Goal: Navigation & Orientation: Understand site structure

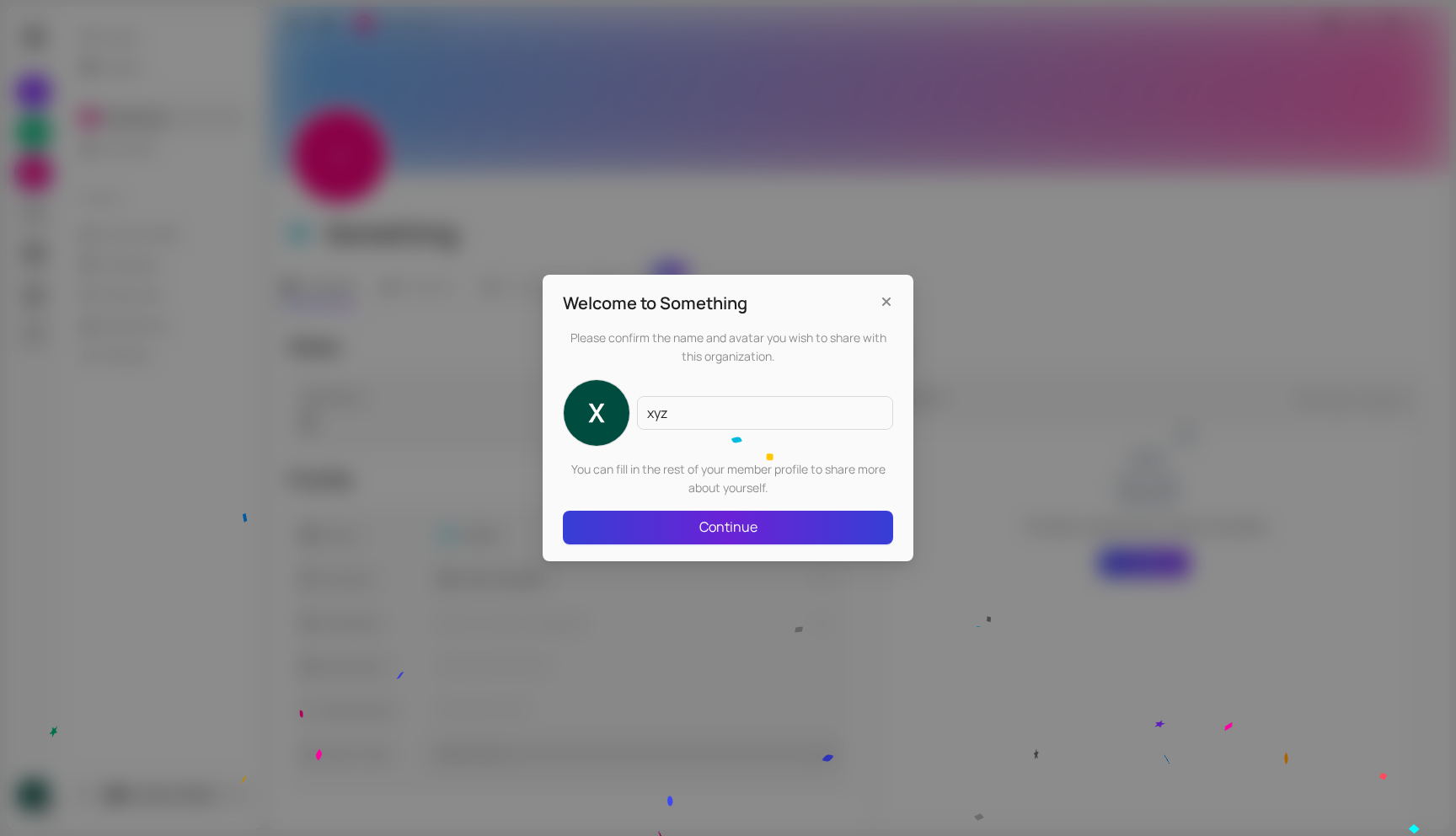
click at [762, 523] on button "Continue" at bounding box center [728, 527] width 331 height 33
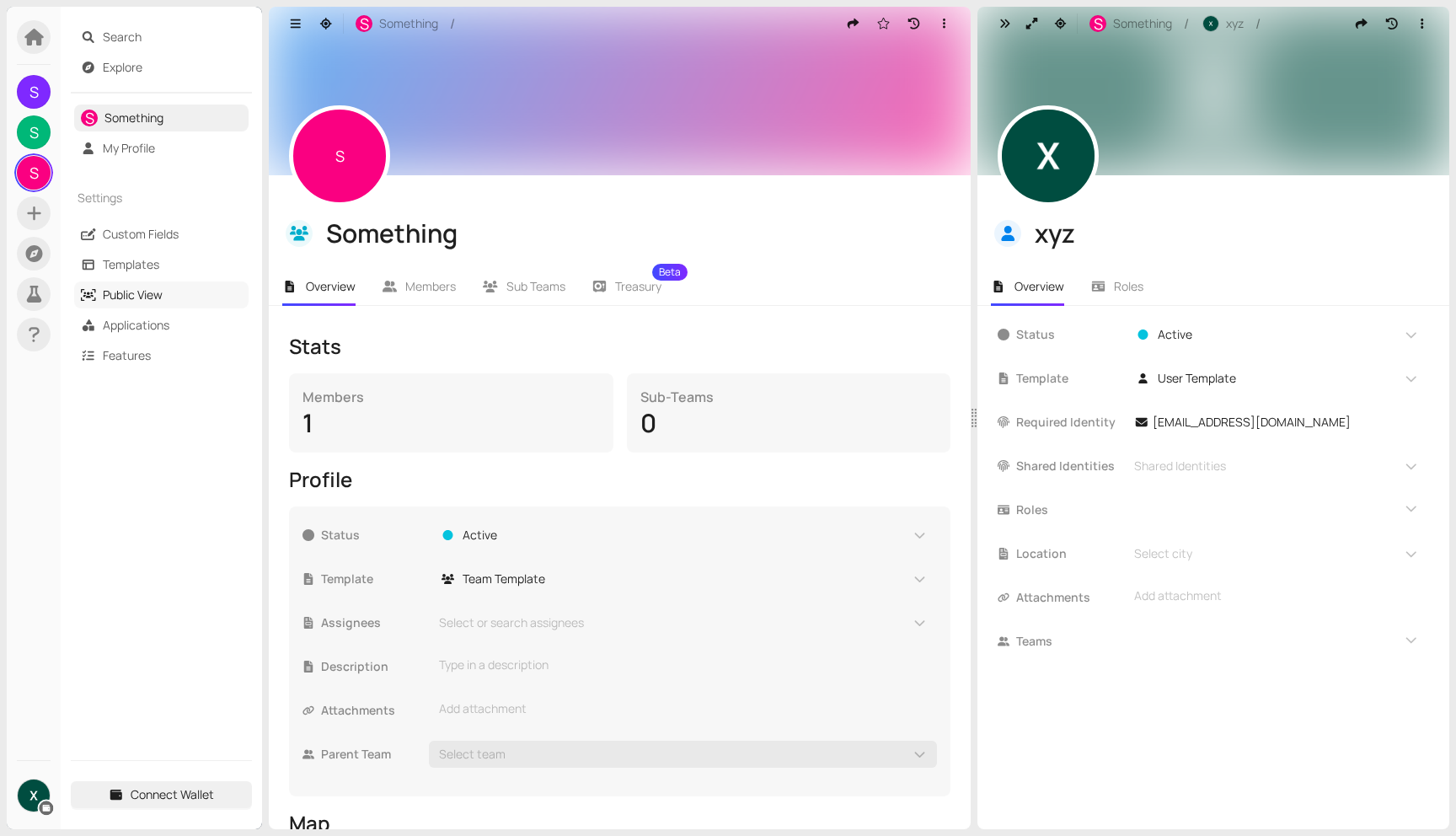
click at [140, 291] on link "Public View" at bounding box center [133, 294] width 60 height 16
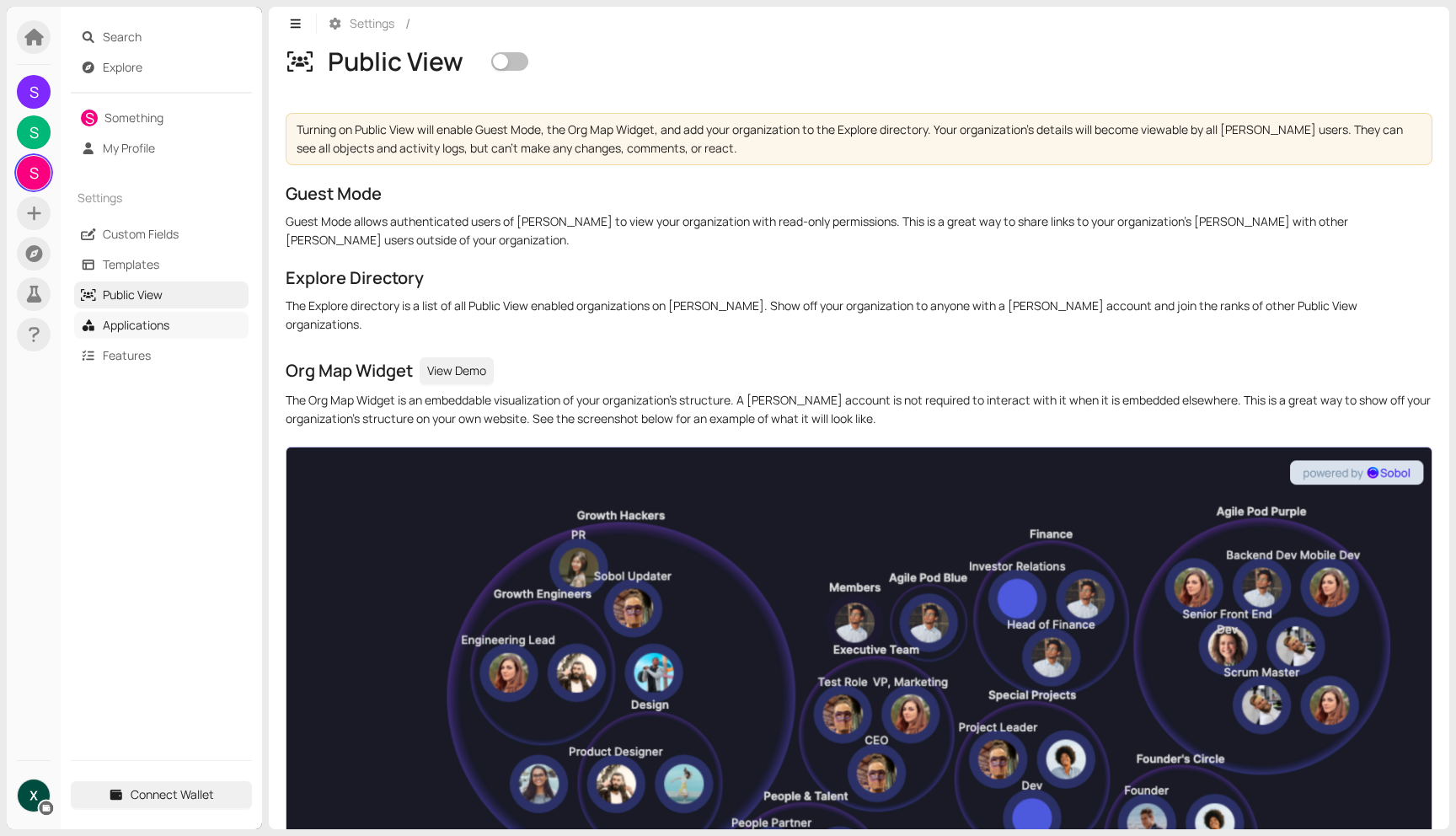
click at [126, 317] on link "Applications" at bounding box center [136, 325] width 67 height 16
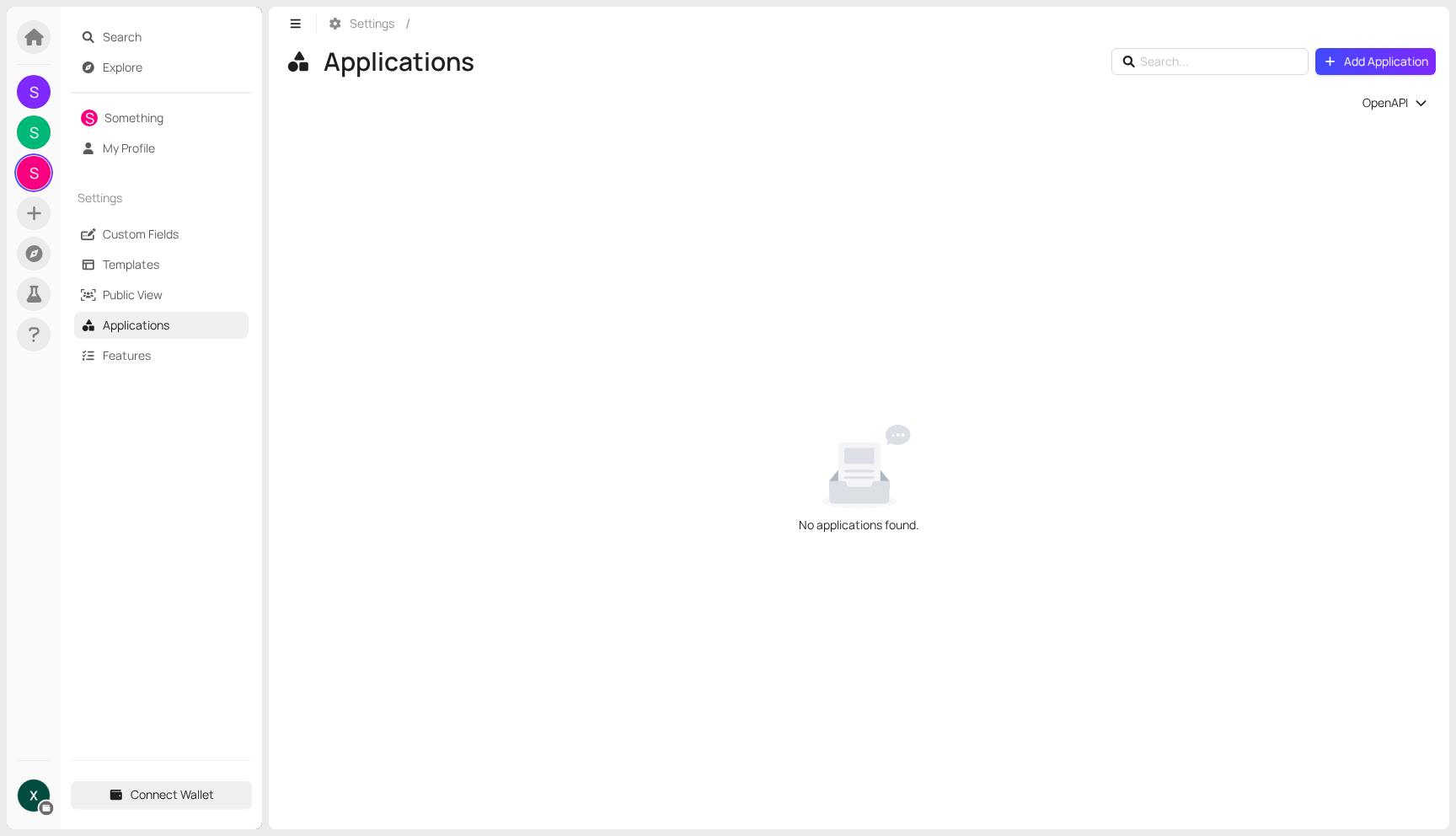
click at [118, 339] on ul "Custom Fields Templates Public View Applications Features" at bounding box center [161, 295] width 181 height 155
click at [108, 361] on link "Features" at bounding box center [127, 355] width 48 height 16
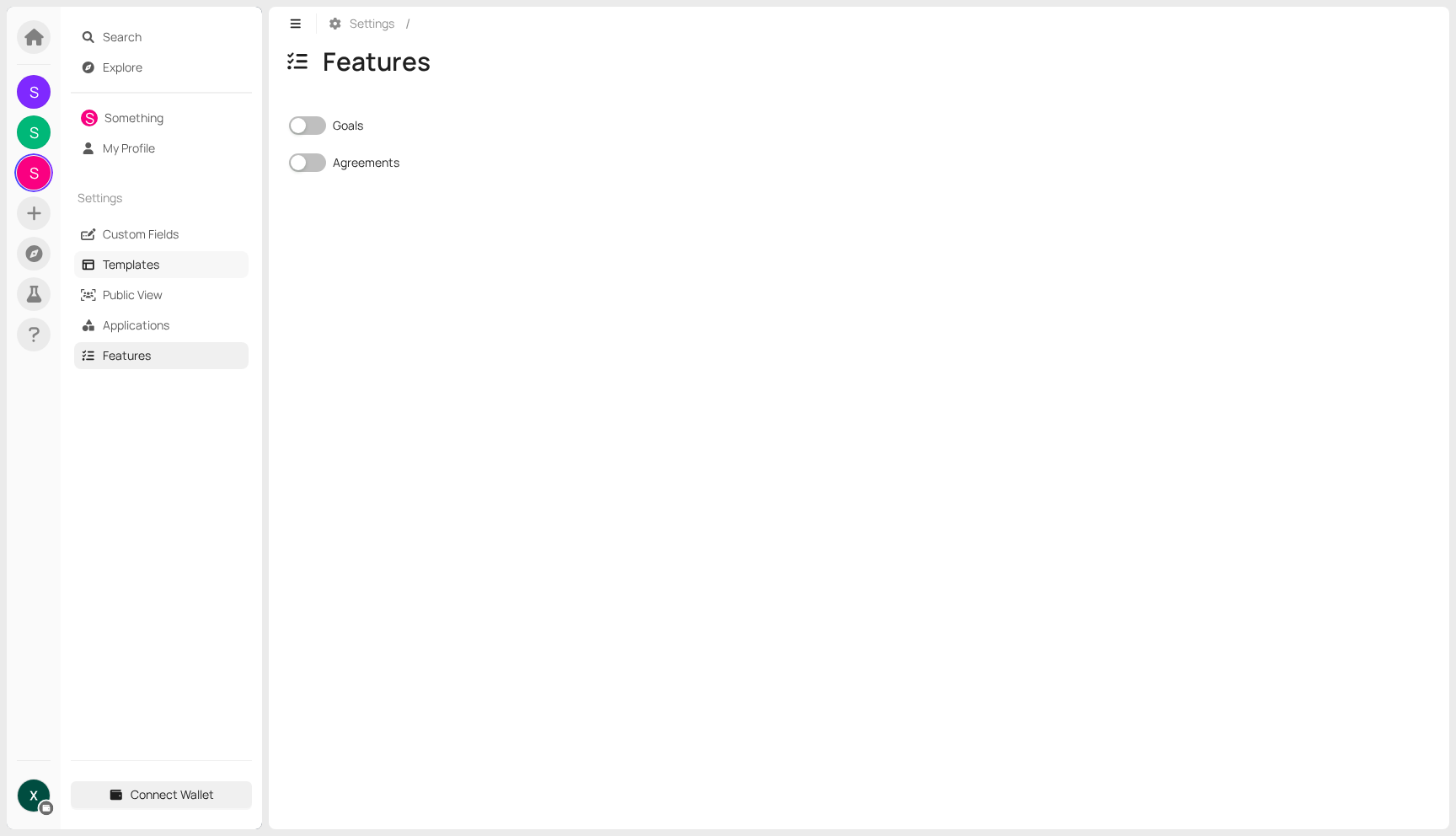
click at [133, 267] on link "Templates" at bounding box center [131, 264] width 57 height 16
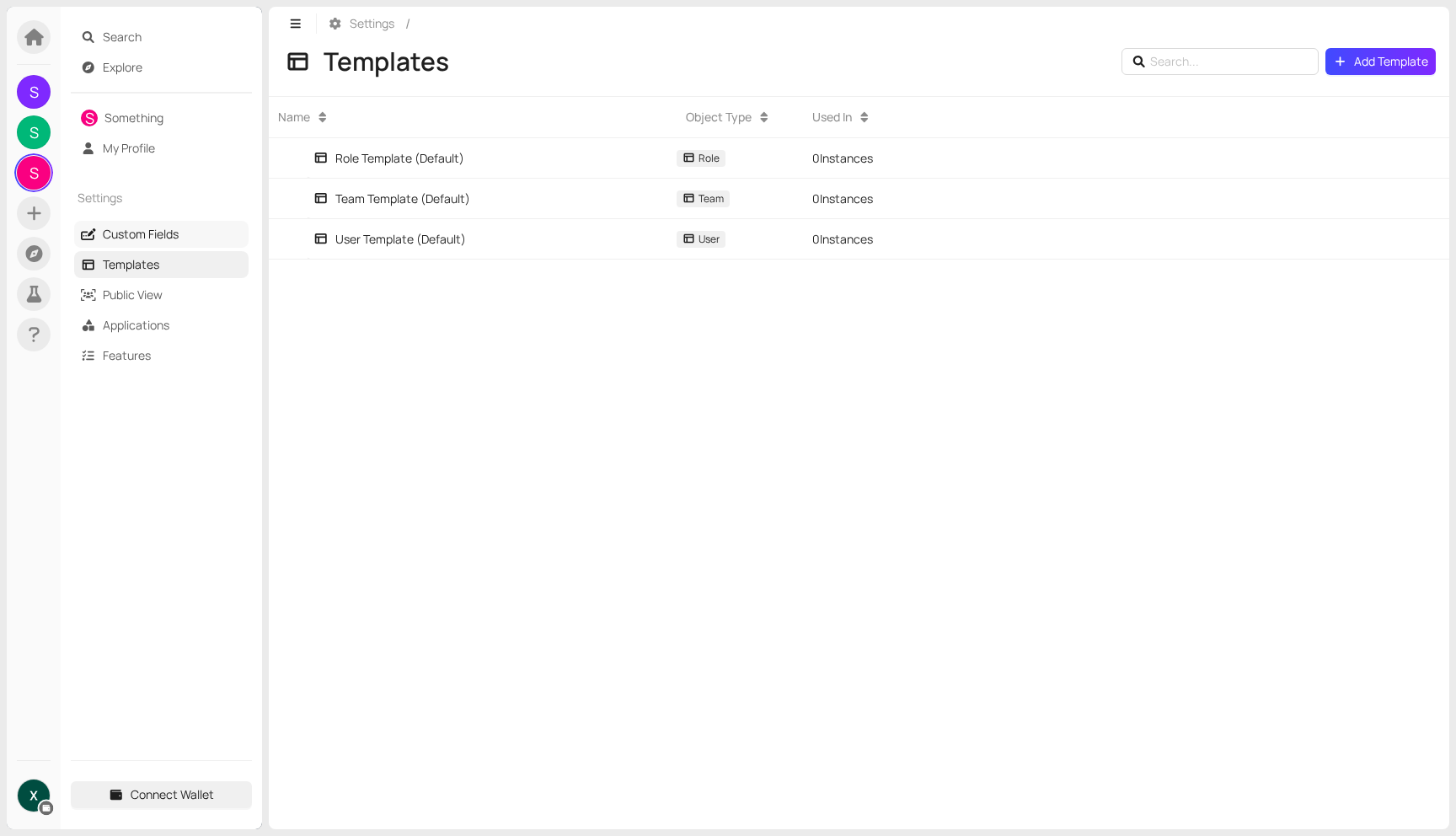
click at [129, 232] on link "Custom Fields" at bounding box center [140, 234] width 76 height 16
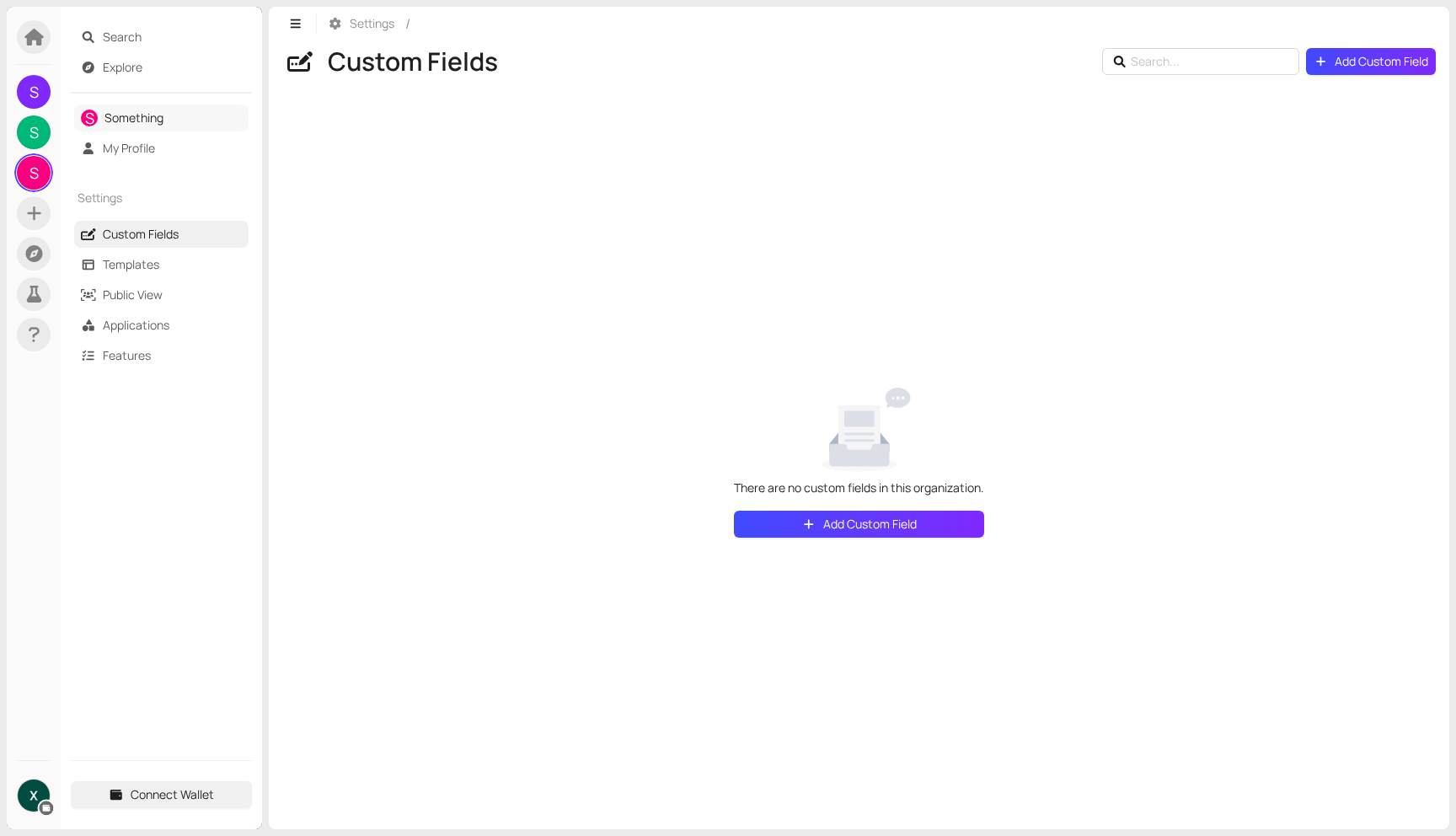
click at [142, 123] on link "Something" at bounding box center [134, 117] width 59 height 16
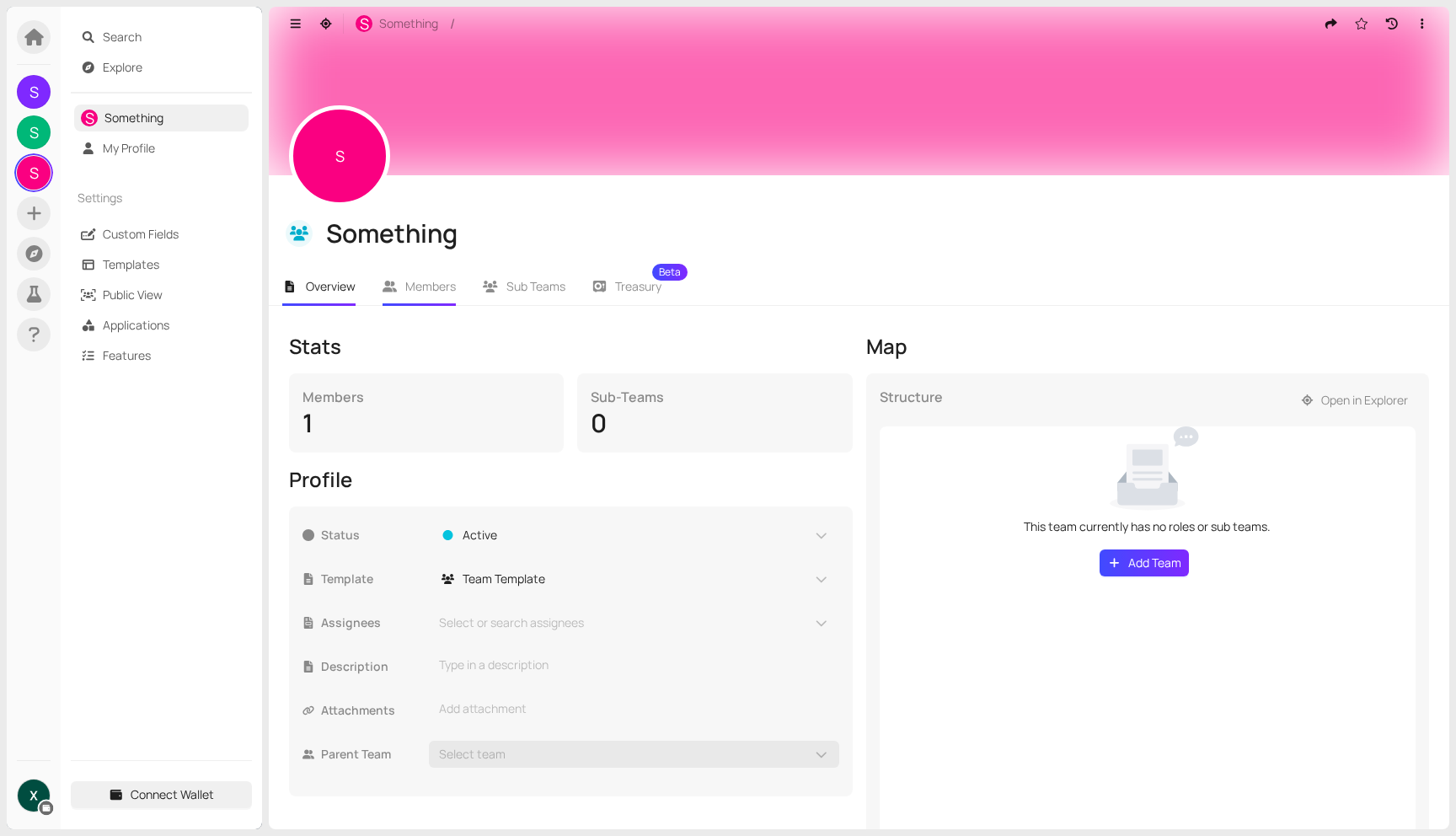
click at [419, 296] on li "Members" at bounding box center [420, 286] width 101 height 39
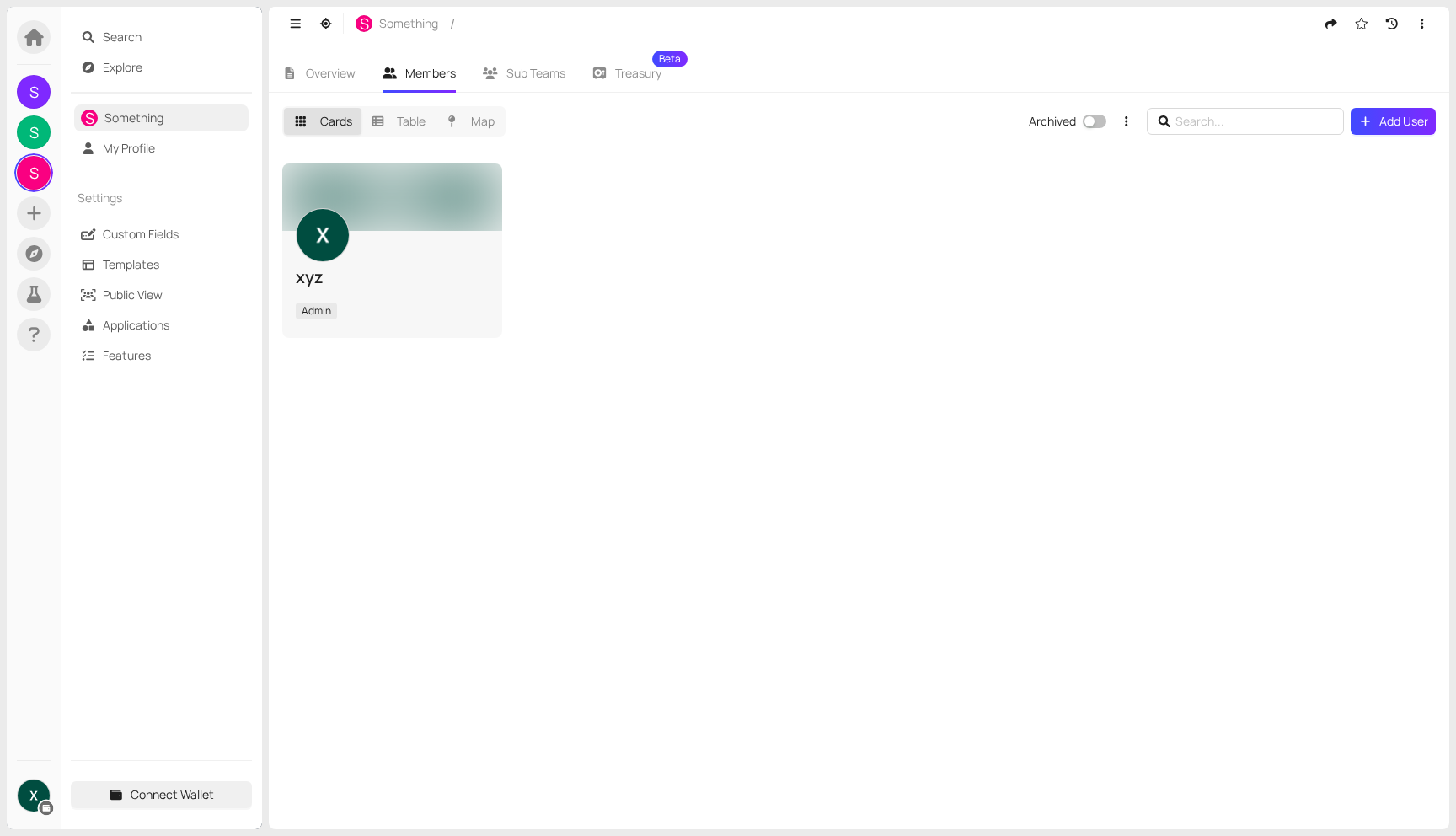
click at [26, 796] on img at bounding box center [33, 795] width 32 height 32
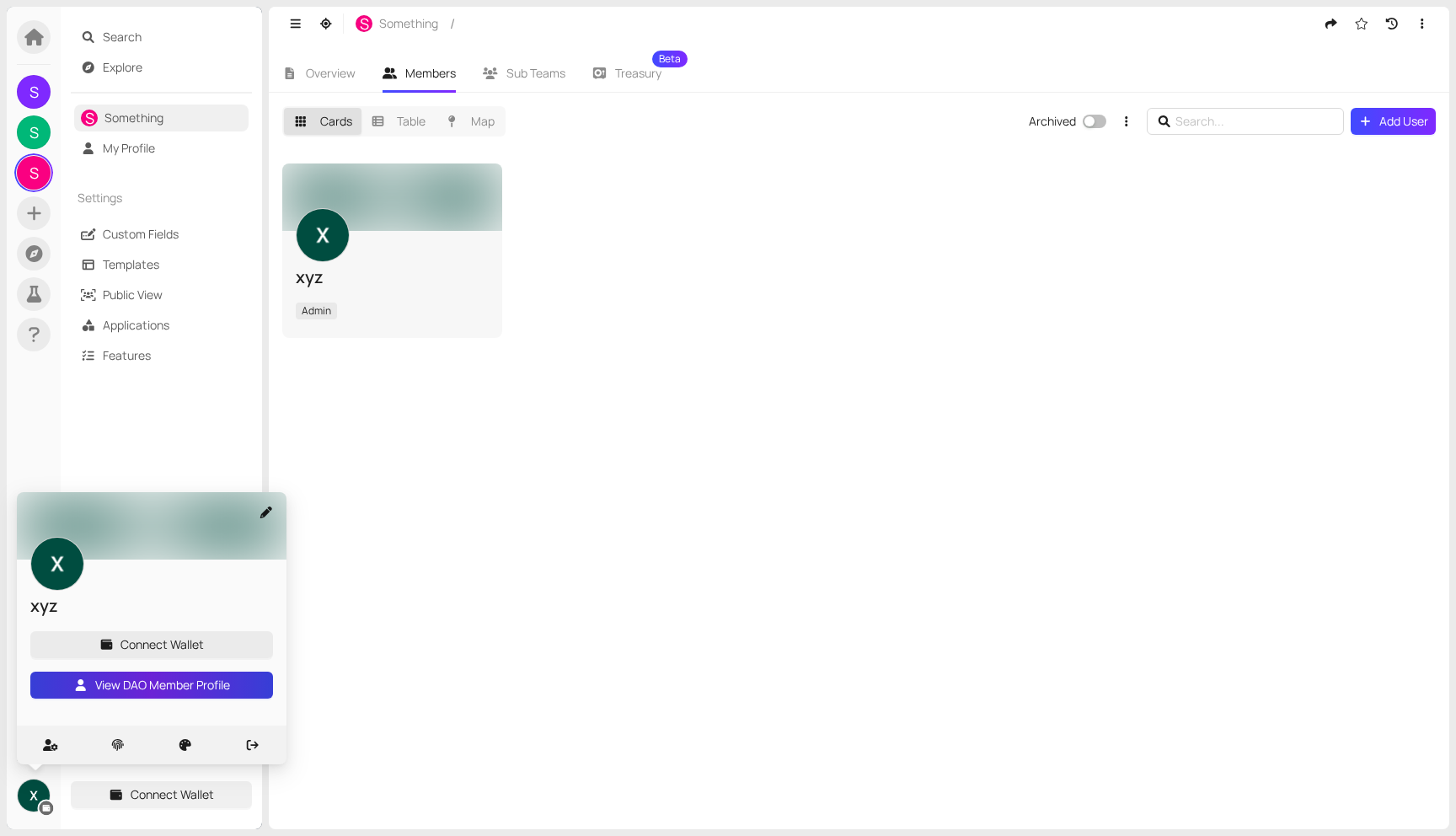
click at [113, 688] on span "View DAO Member Profile" at bounding box center [162, 685] width 134 height 19
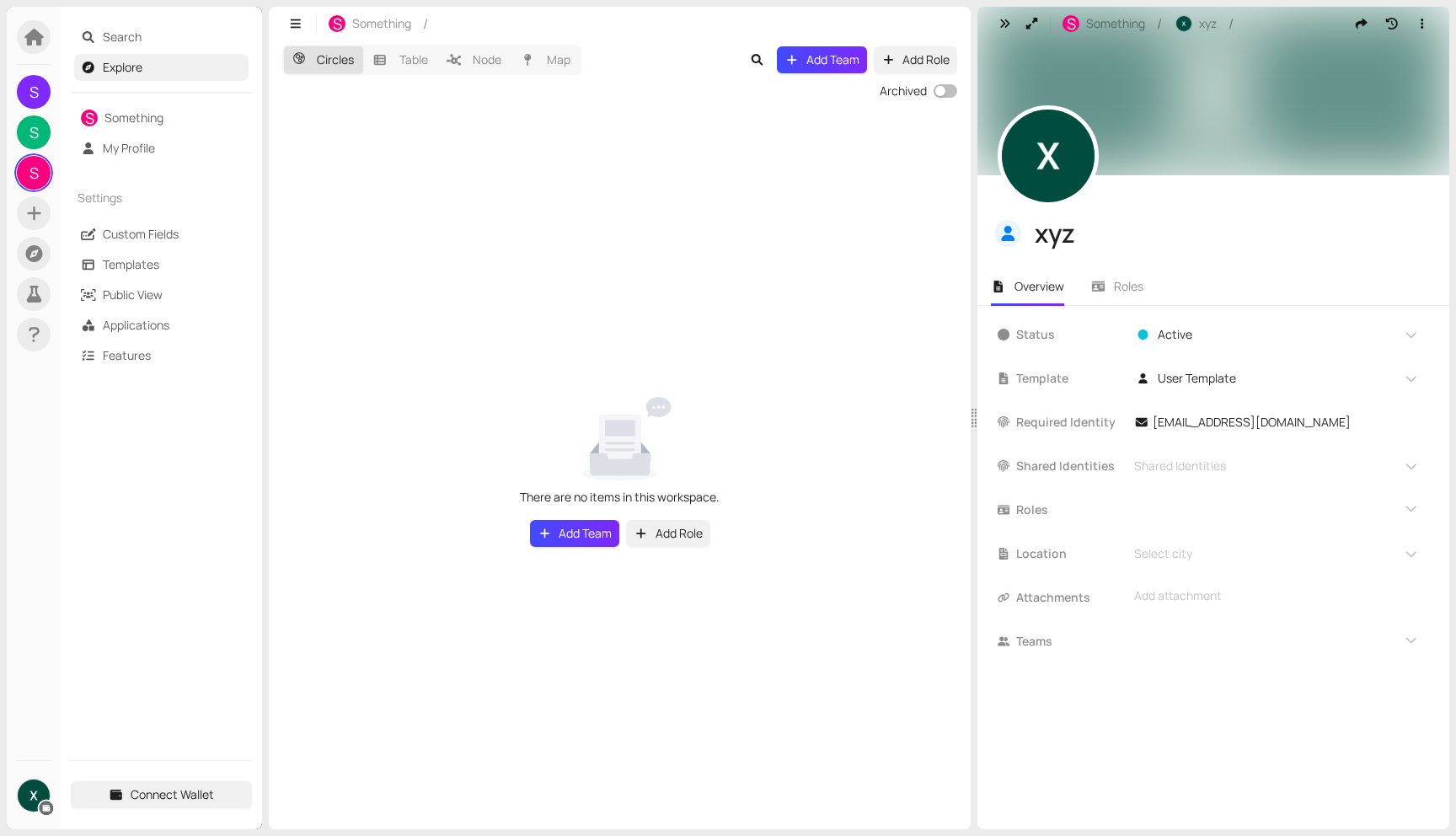
click at [35, 791] on img at bounding box center [33, 795] width 32 height 32
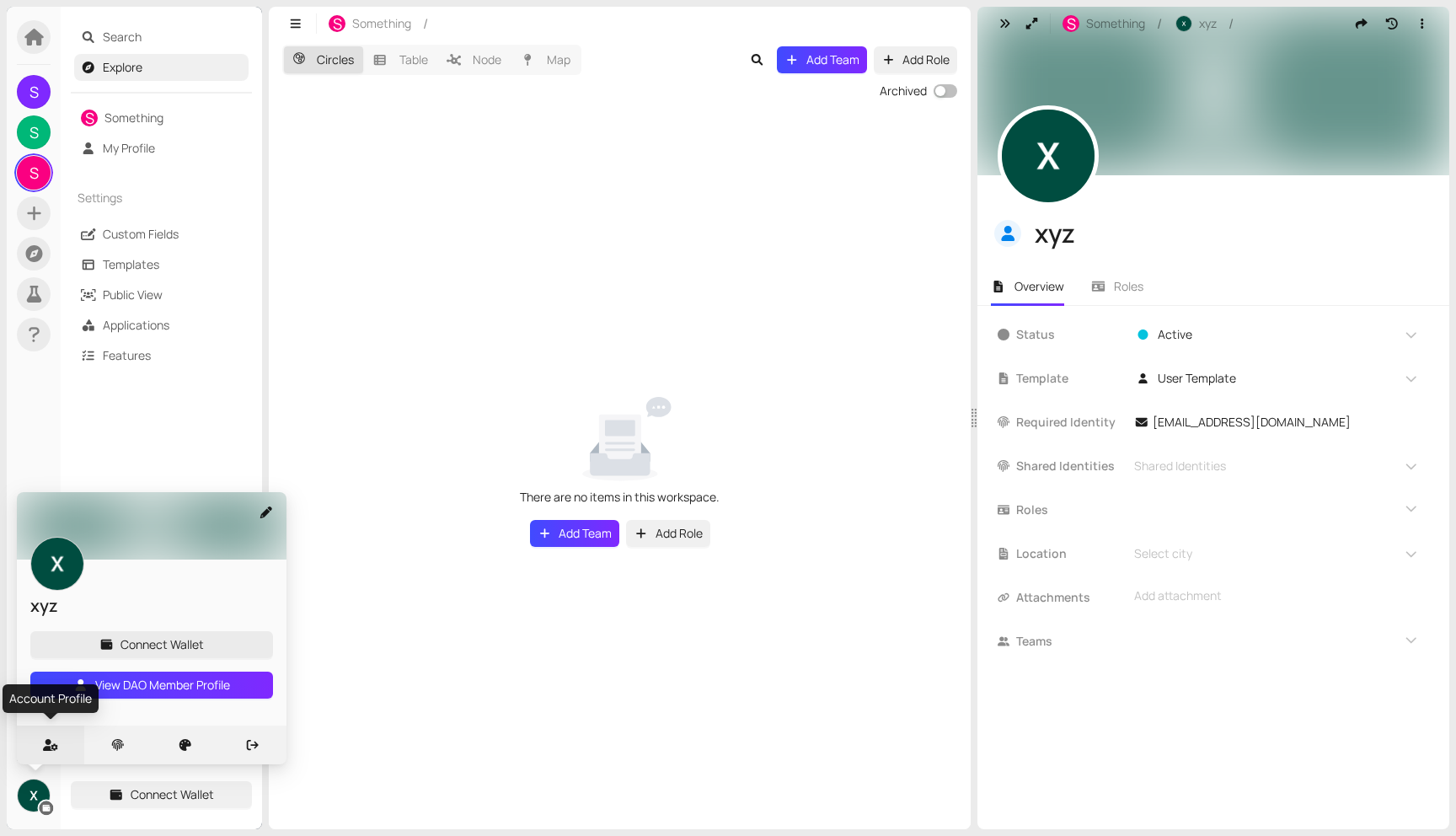
click at [53, 755] on div at bounding box center [51, 744] width 68 height 39
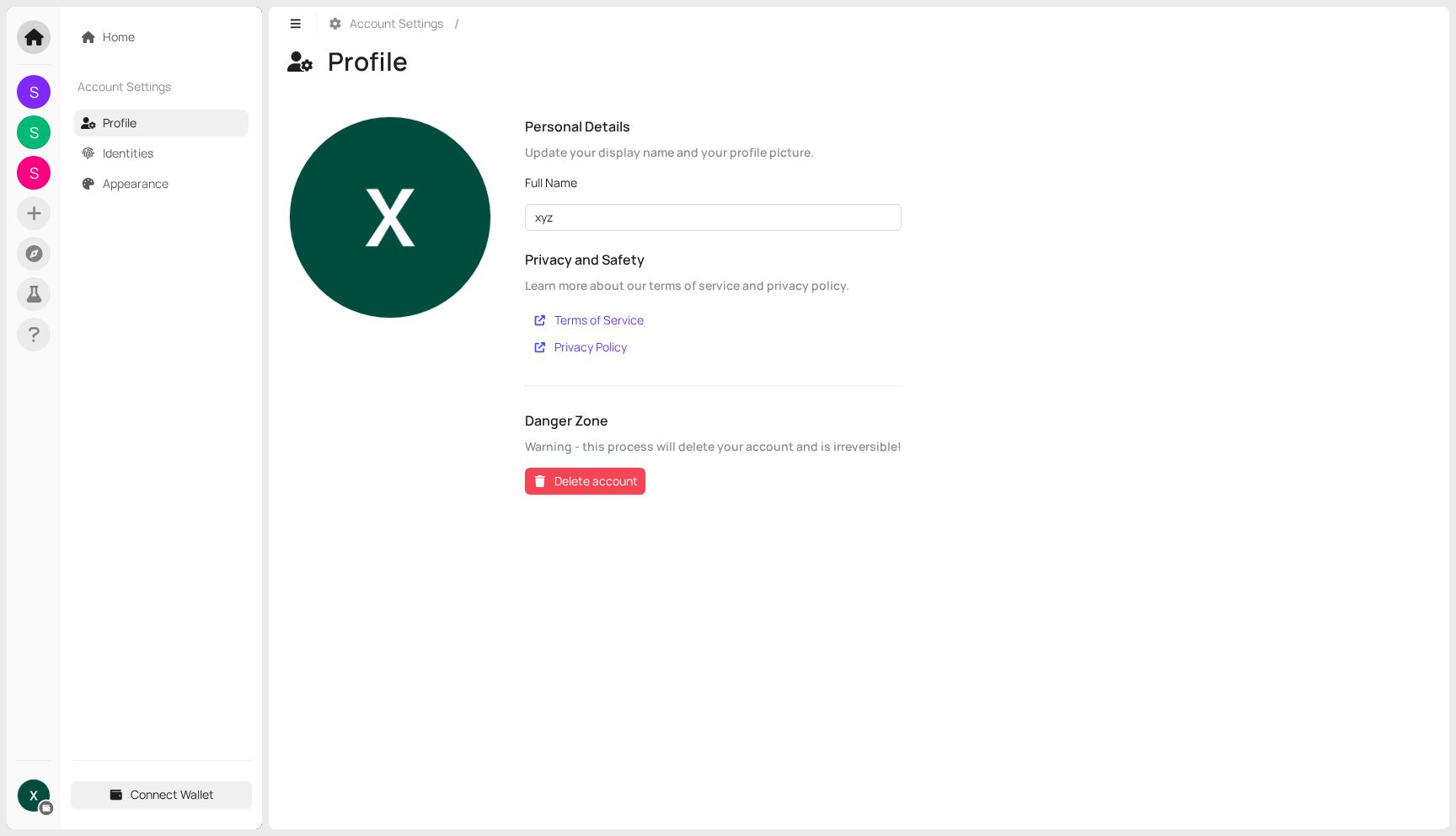
click at [376, 23] on span "Account Settings" at bounding box center [396, 24] width 93 height 19
click at [299, 29] on button "button" at bounding box center [295, 23] width 27 height 27
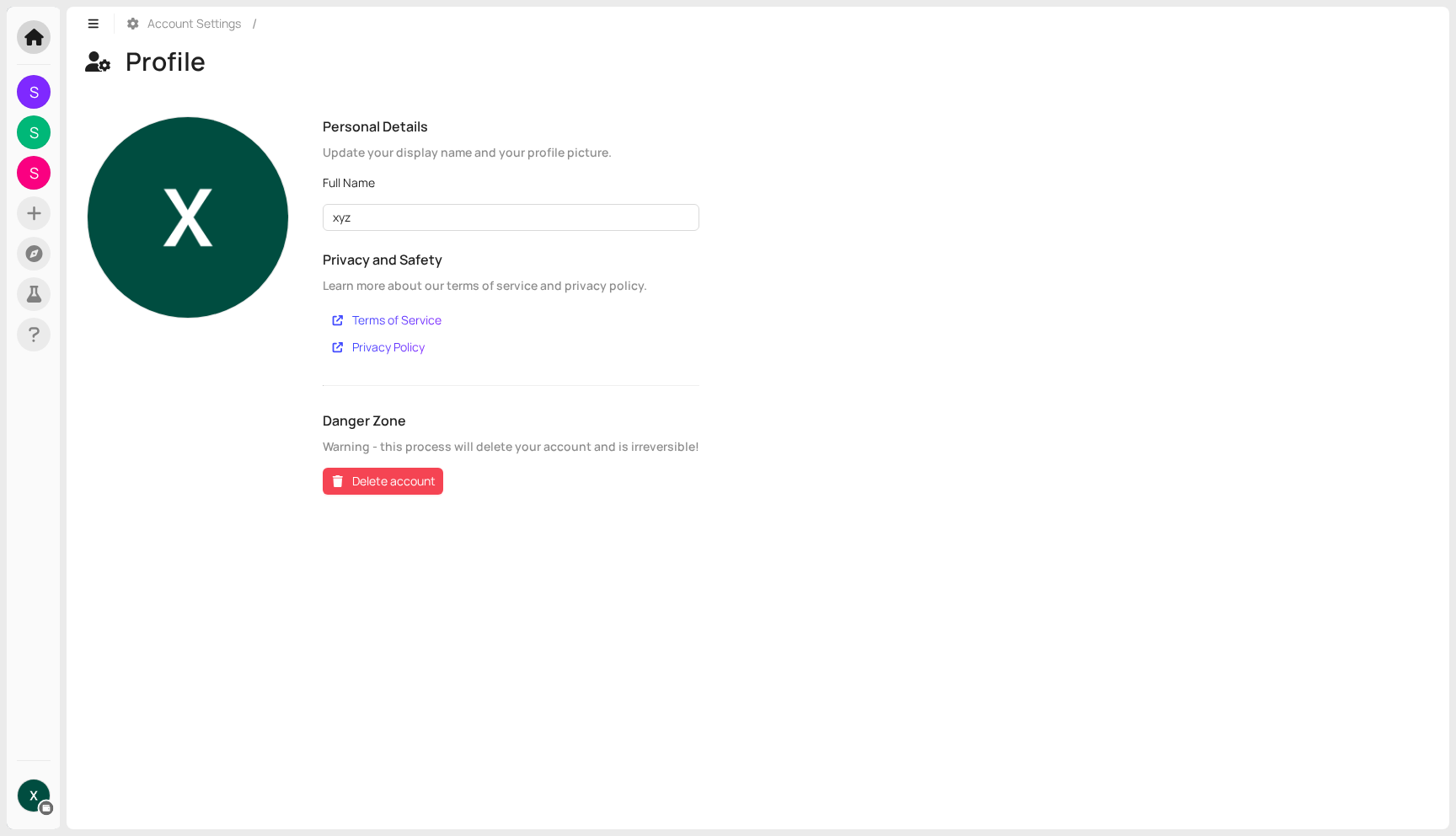
click at [39, 784] on img at bounding box center [33, 795] width 32 height 32
click at [35, 39] on icon at bounding box center [34, 37] width 19 height 17
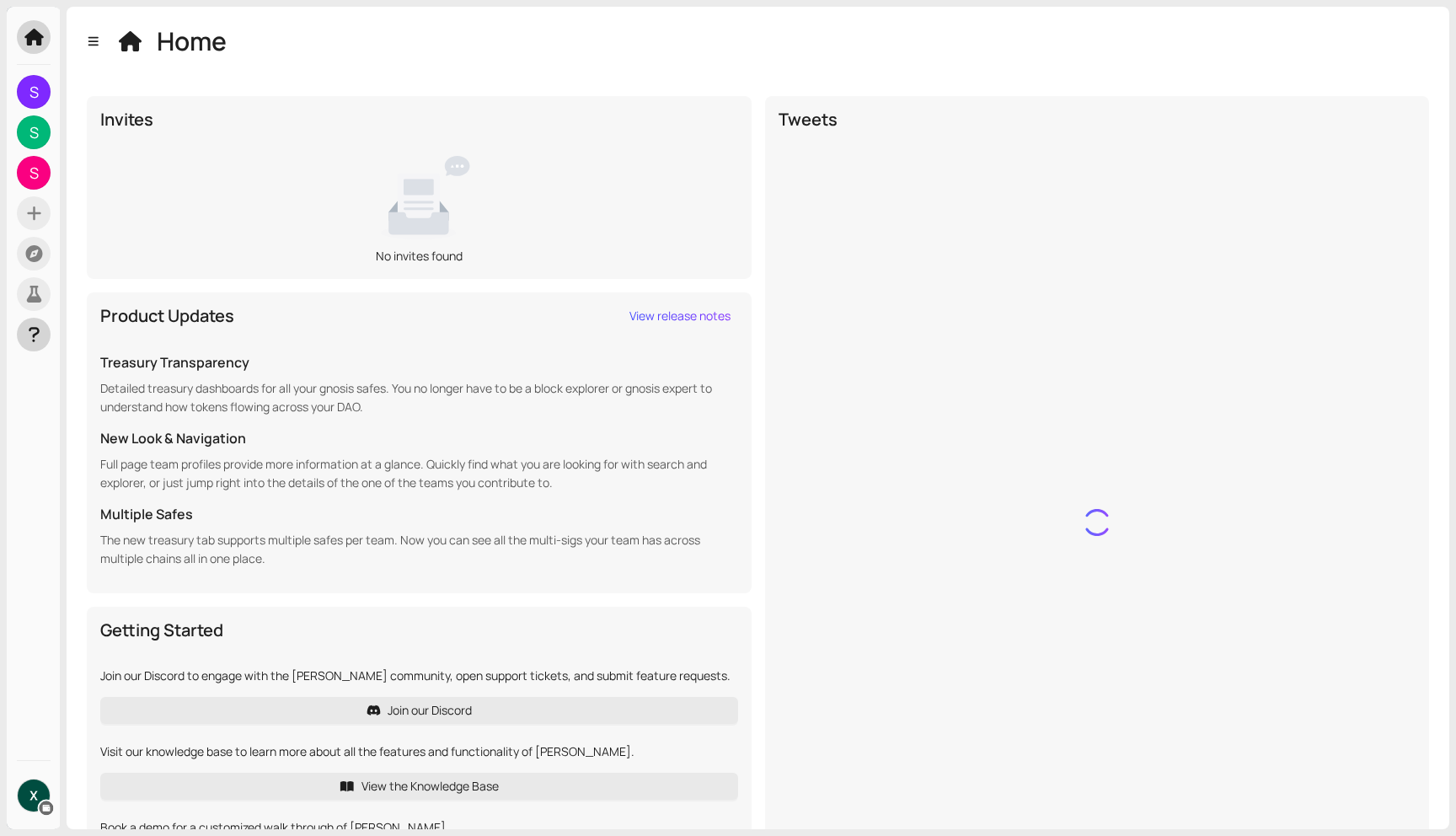
click at [31, 331] on icon at bounding box center [34, 335] width 21 height 17
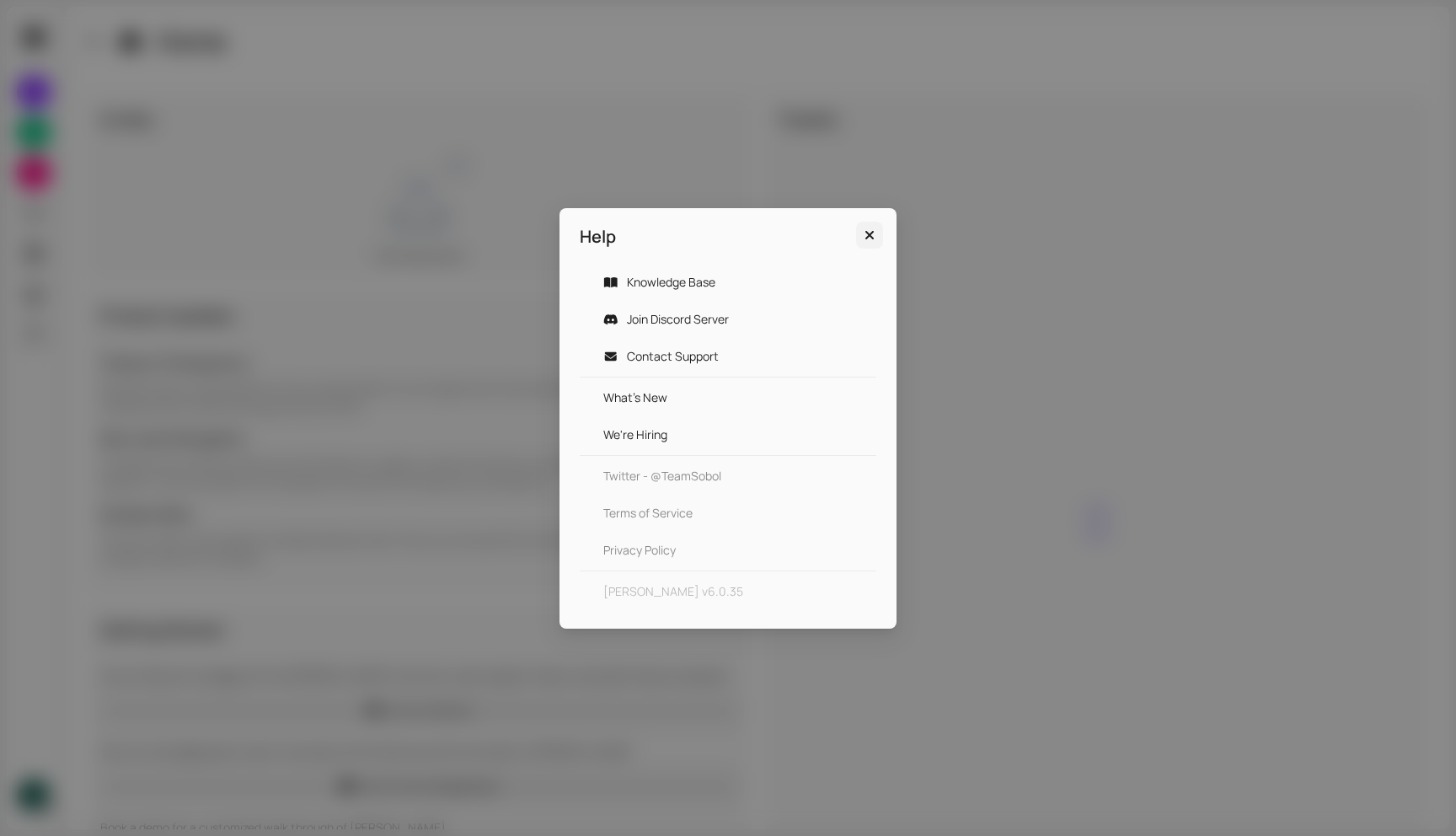
click at [869, 236] on icon "Close" at bounding box center [869, 236] width 17 height 14
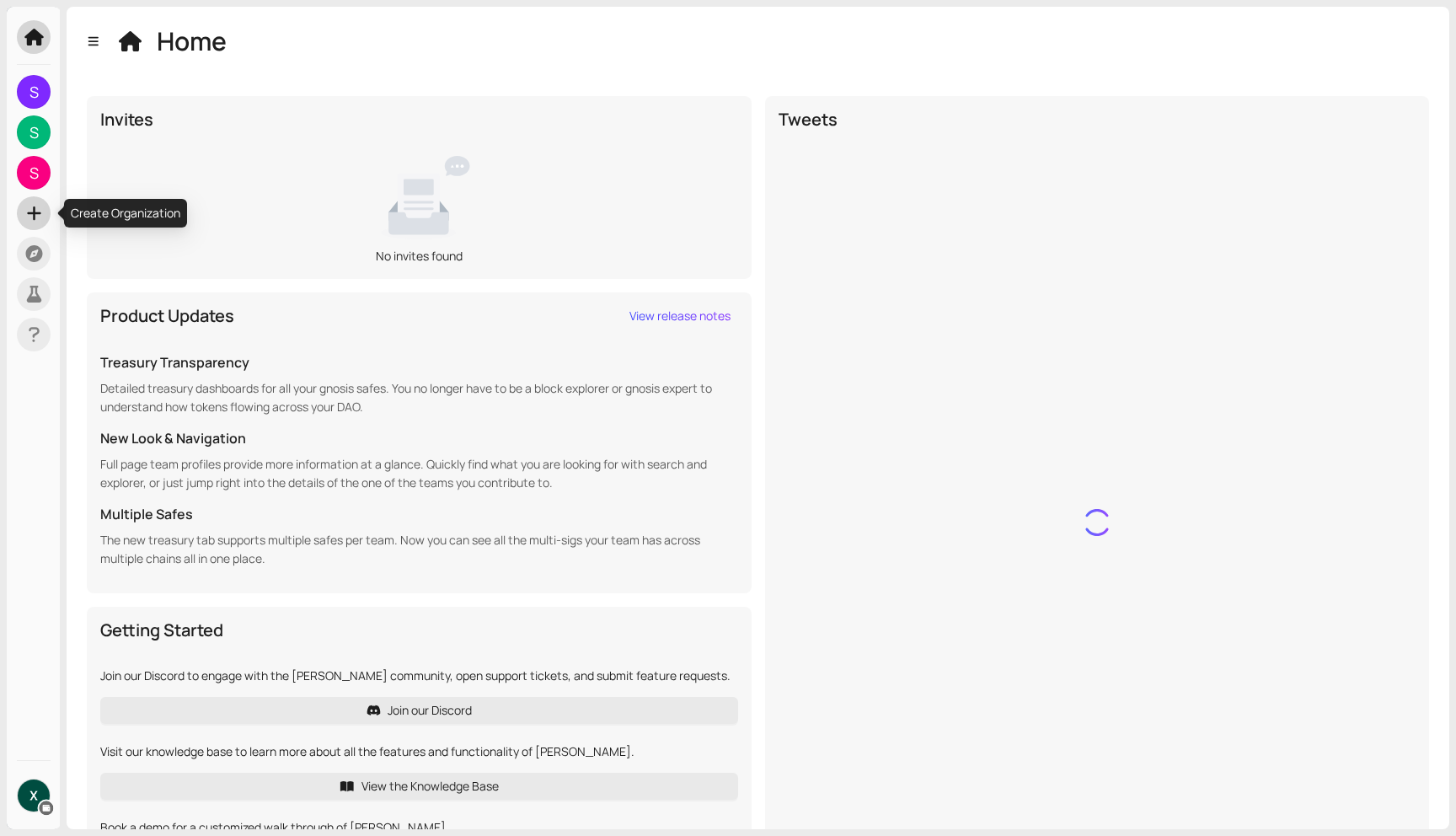
click at [27, 213] on icon at bounding box center [33, 213] width 14 height 14
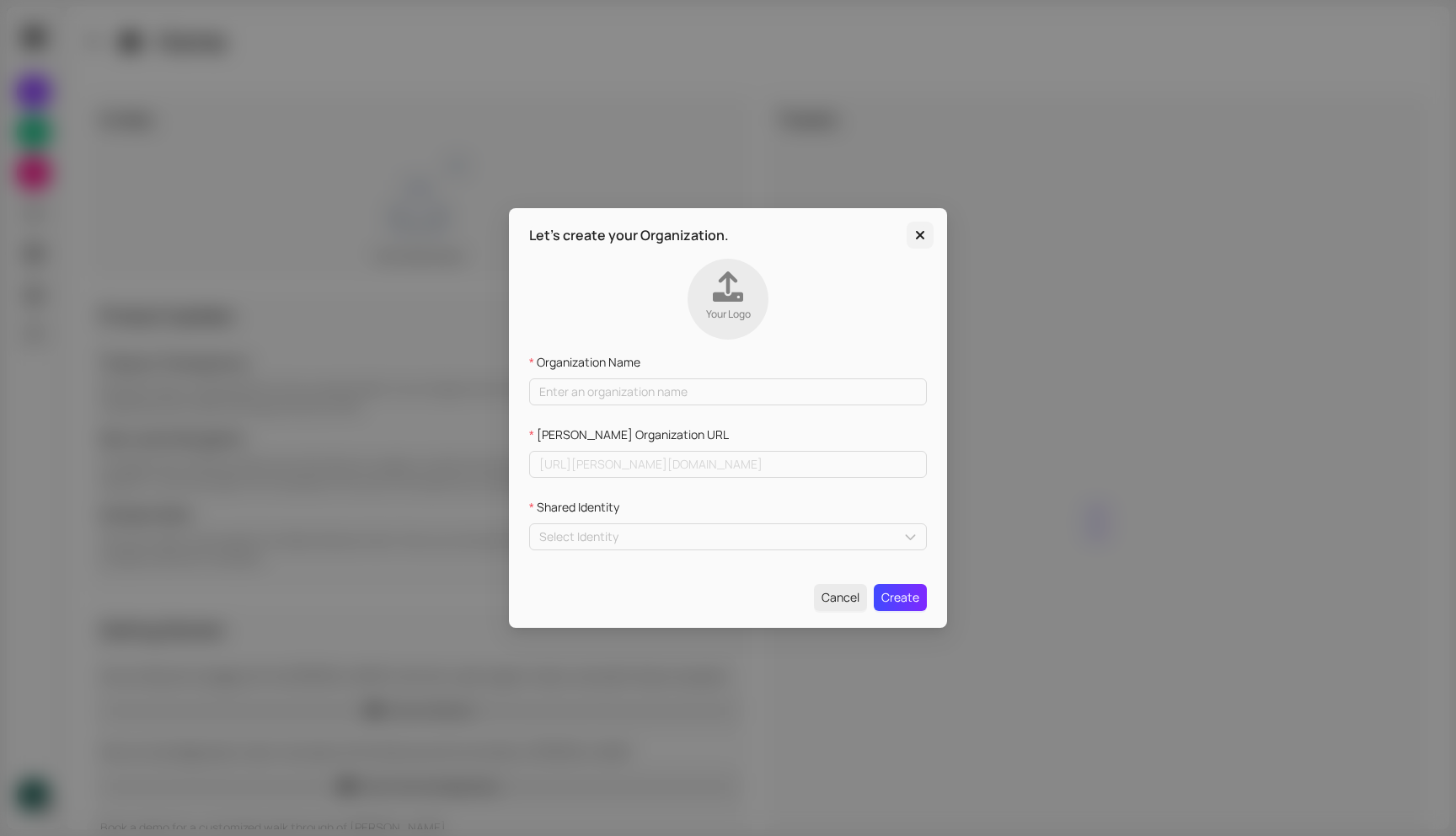
click at [920, 233] on icon "Close" at bounding box center [920, 235] width 9 height 9
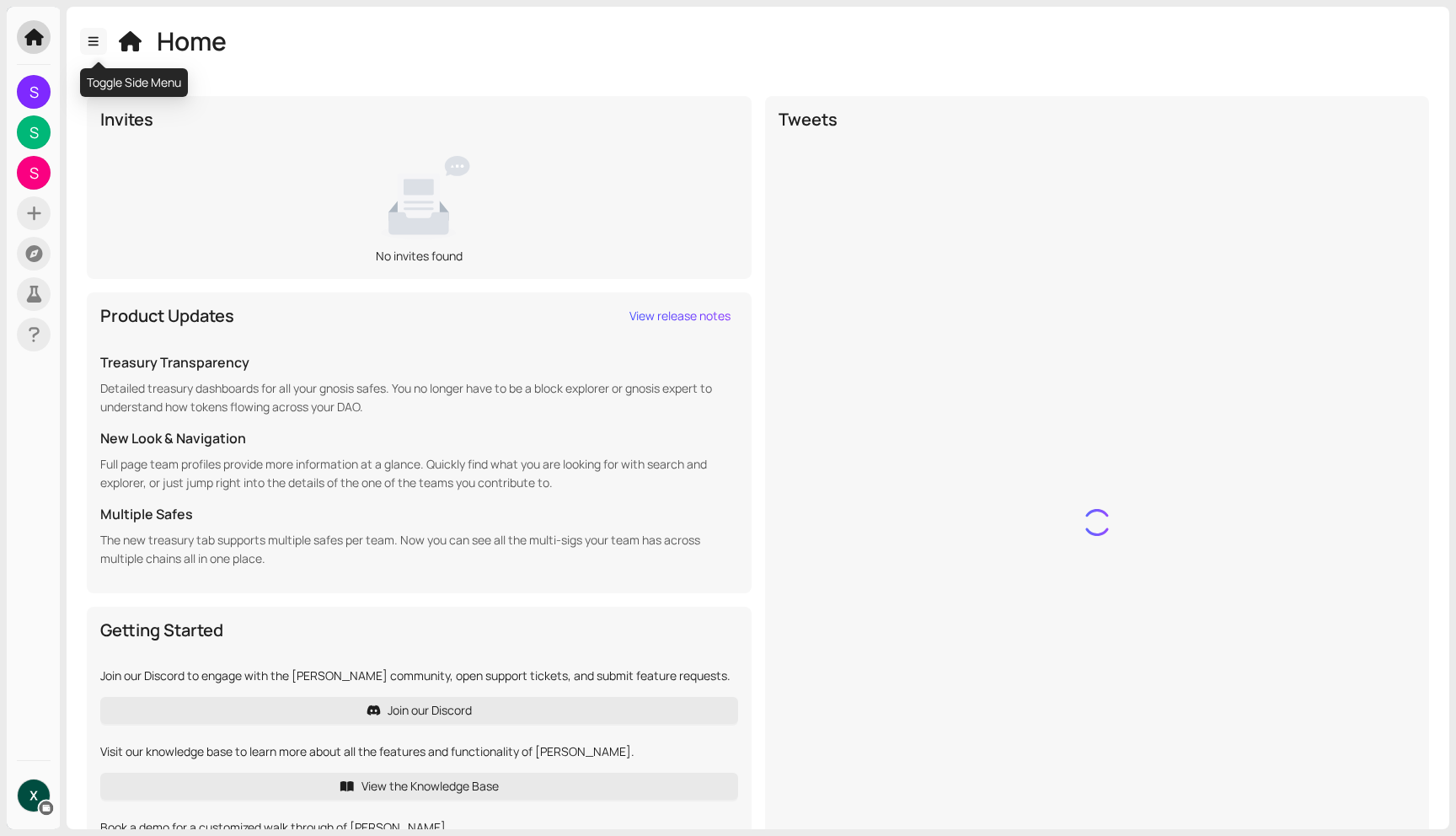
click at [89, 47] on button "button" at bounding box center [92, 40] width 27 height 27
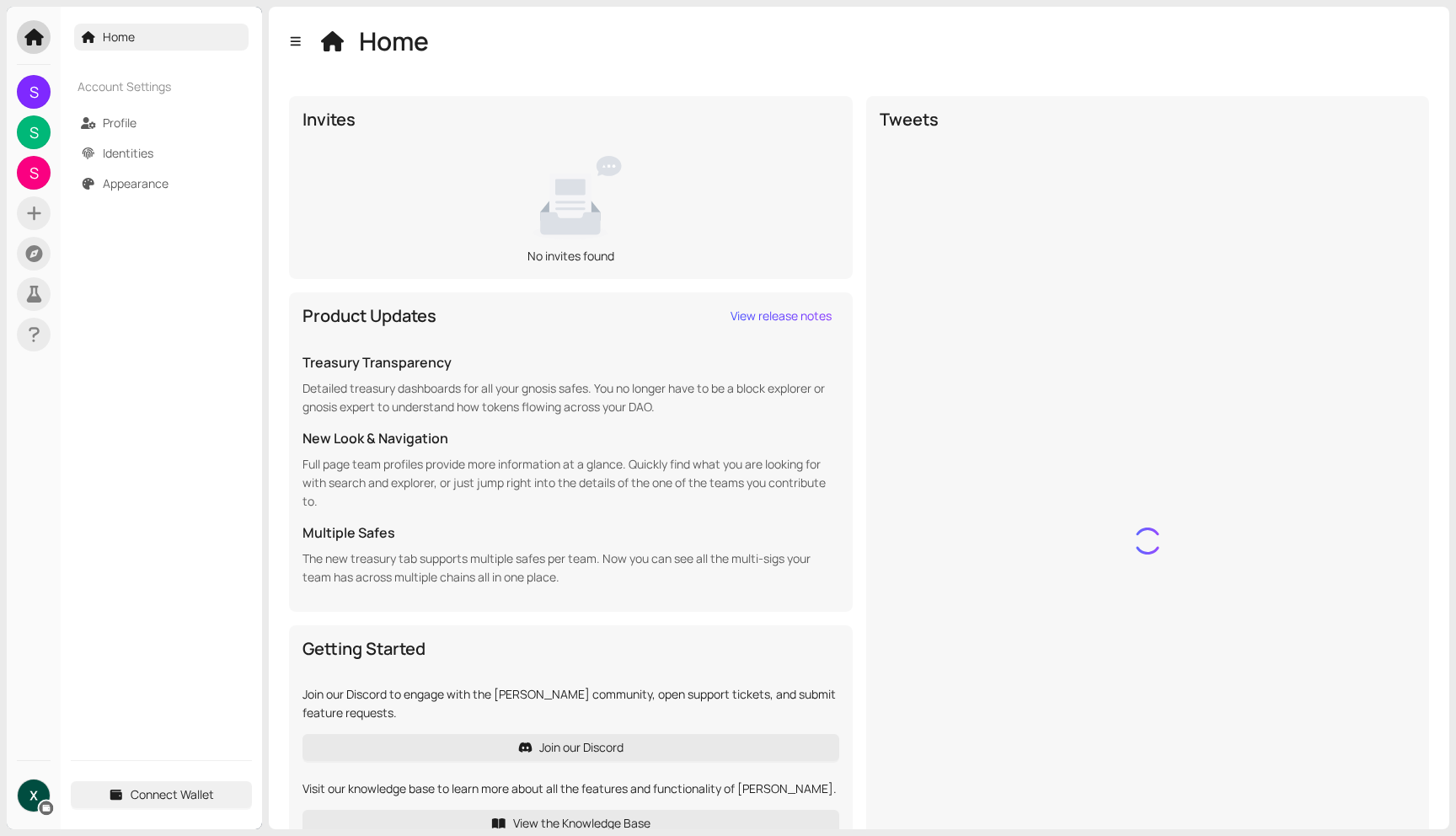
click at [146, 810] on div "Connect Wallet" at bounding box center [161, 795] width 181 height 69
click at [141, 794] on span "Connect Wallet" at bounding box center [171, 795] width 83 height 19
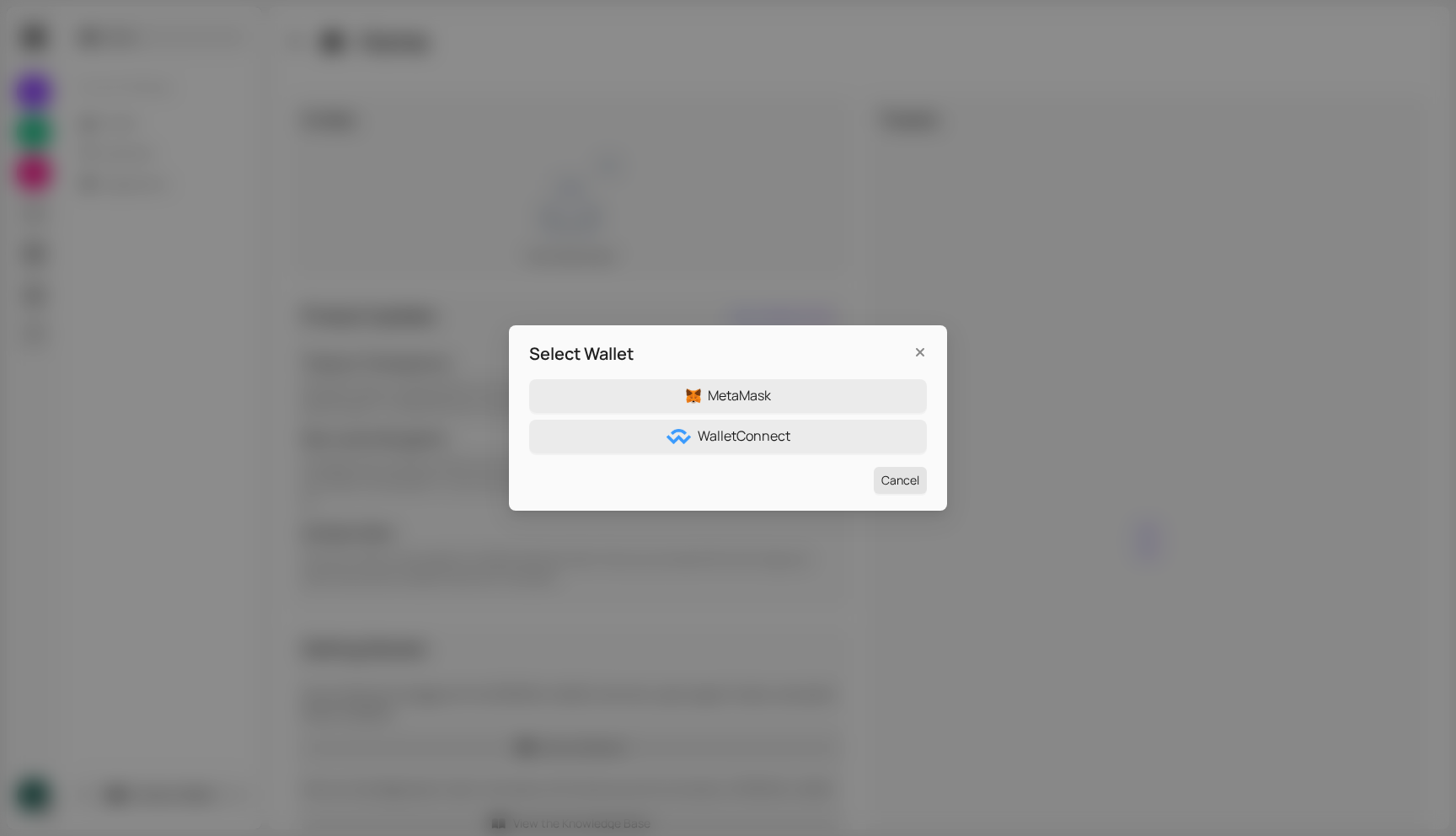
click at [911, 482] on span "Cancel" at bounding box center [900, 481] width 38 height 19
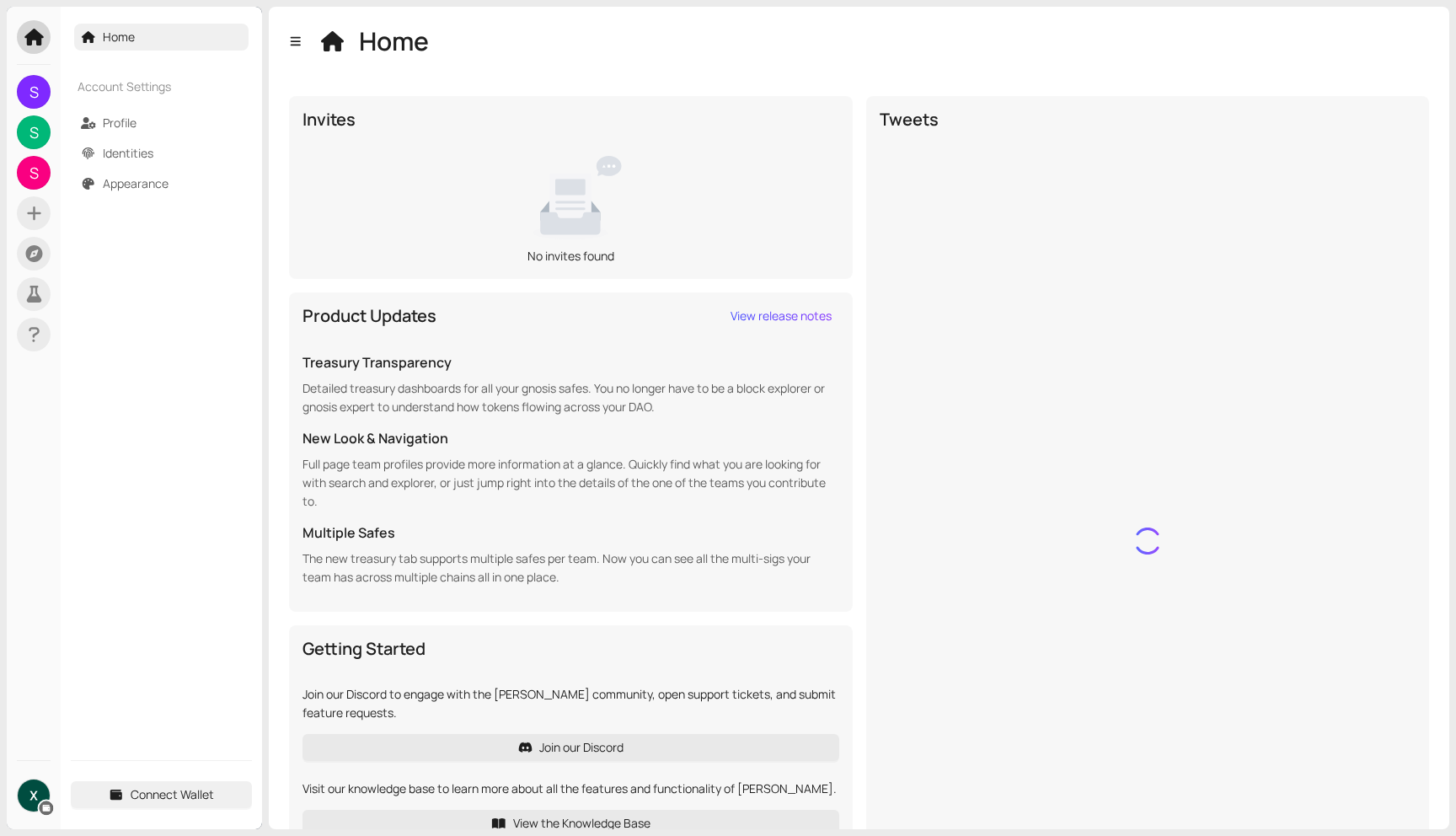
click at [31, 788] on img at bounding box center [33, 795] width 32 height 32
click at [29, 39] on icon at bounding box center [34, 37] width 19 height 17
click at [27, 792] on img at bounding box center [33, 795] width 32 height 32
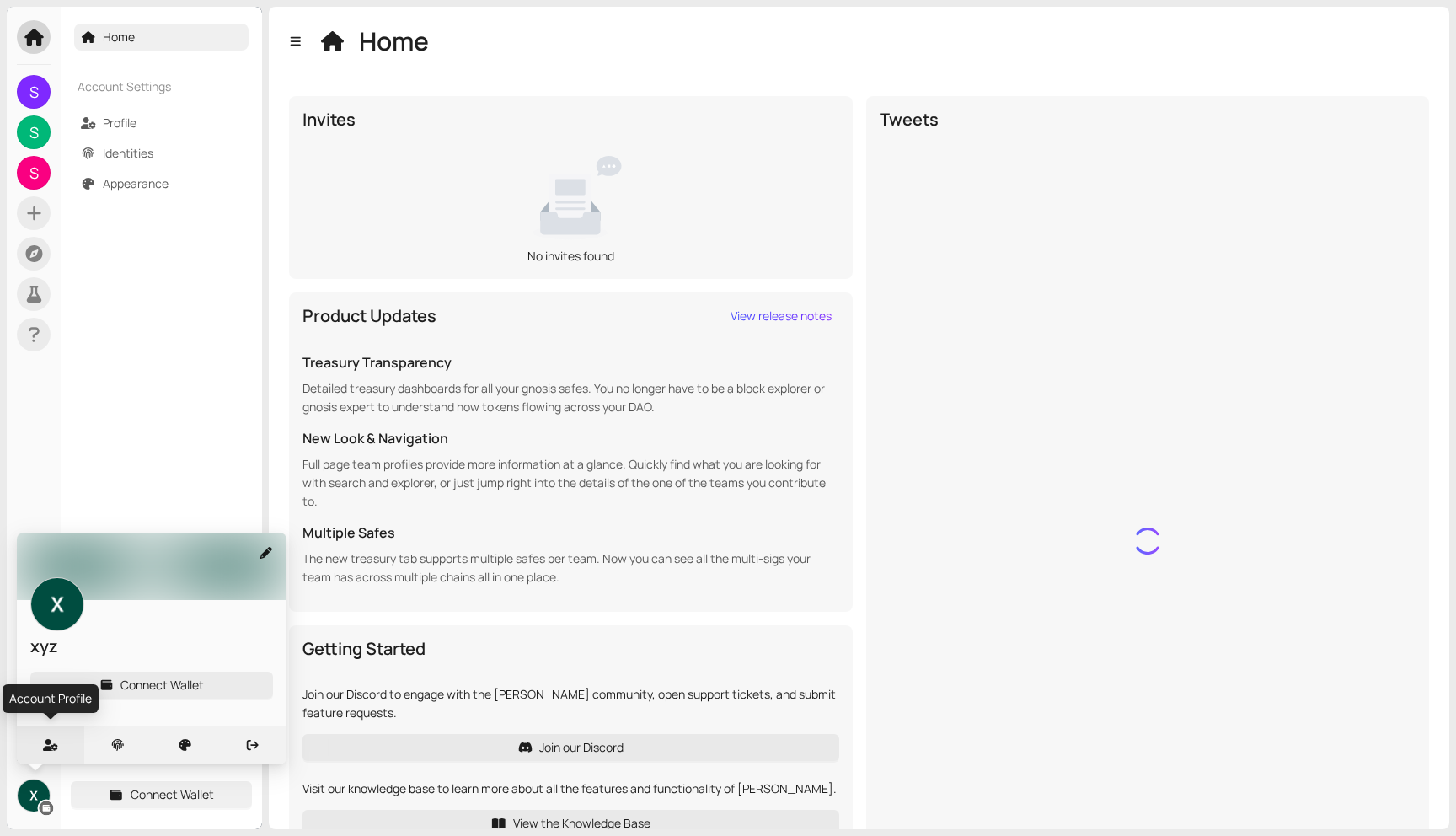
click at [51, 753] on div at bounding box center [51, 744] width 68 height 39
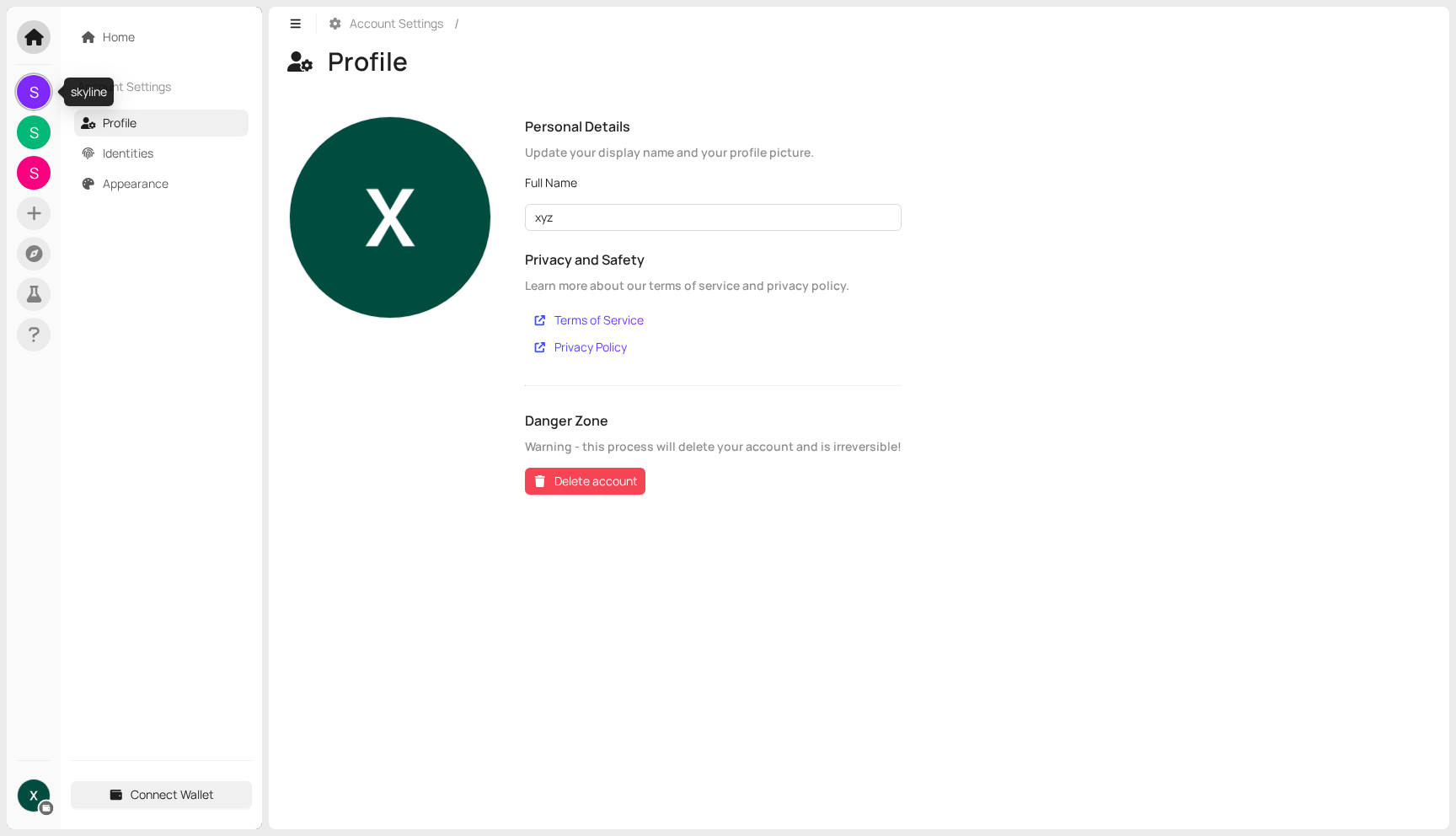
click at [35, 94] on span "S" at bounding box center [33, 92] width 9 height 33
